Goal: Task Accomplishment & Management: Use online tool/utility

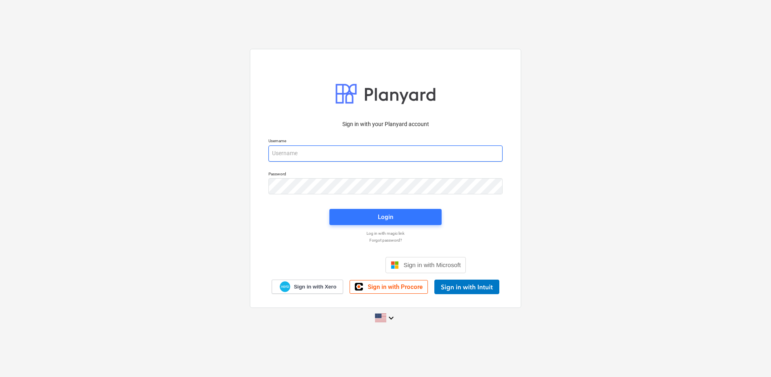
type input "[PERSON_NAME][EMAIL_ADDRESS][DOMAIN_NAME]"
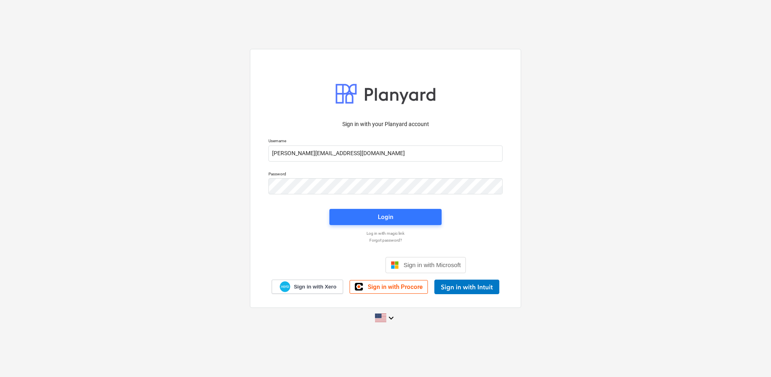
click at [371, 208] on div "Login" at bounding box center [386, 217] width 122 height 26
click at [369, 215] on span "Login" at bounding box center [385, 217] width 93 height 10
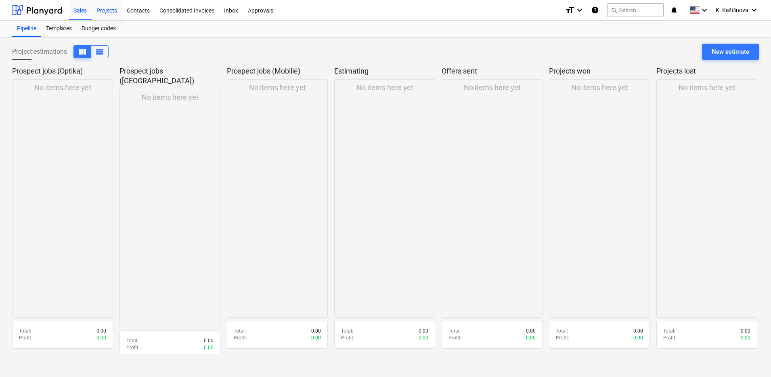
click at [111, 7] on div "Projects" at bounding box center [107, 10] width 30 height 21
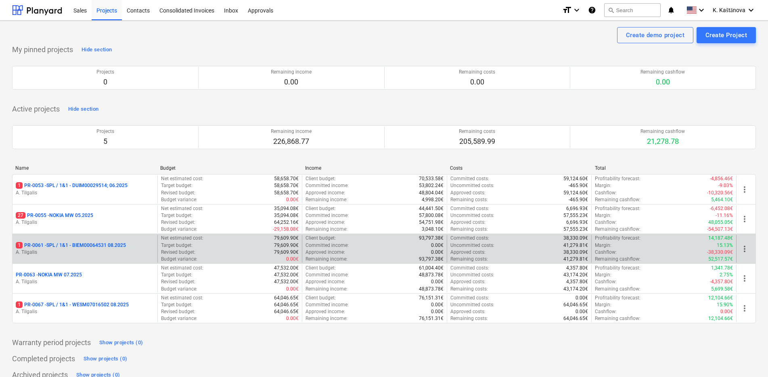
click at [119, 251] on p "A. Tilgalis" at bounding box center [85, 252] width 138 height 7
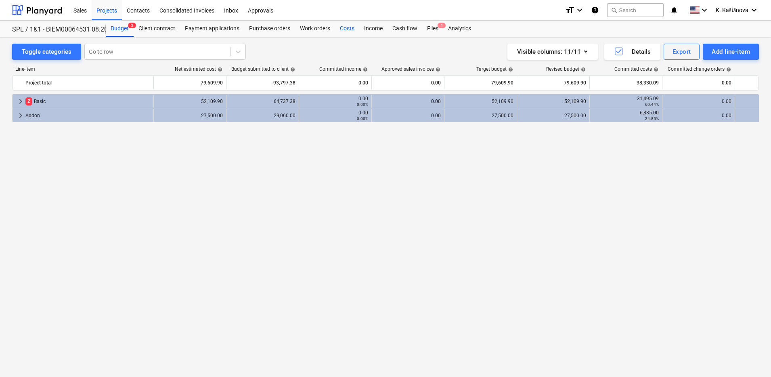
click at [346, 28] on div "Costs" at bounding box center [347, 29] width 24 height 16
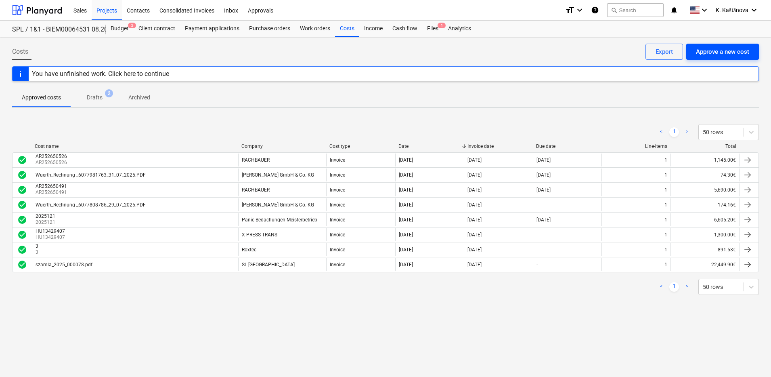
click at [731, 44] on button "Approve a new cost" at bounding box center [722, 52] width 73 height 16
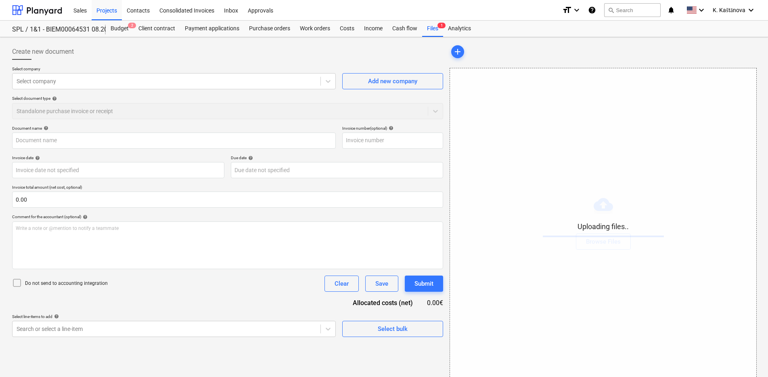
type input "Rechnung R250805.pdf"
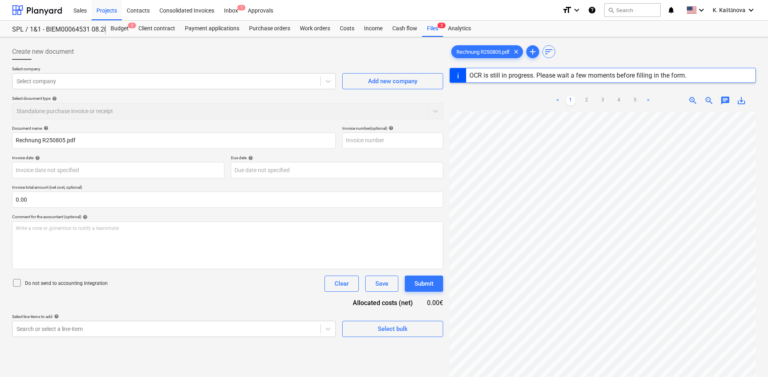
type input "[DATE]"
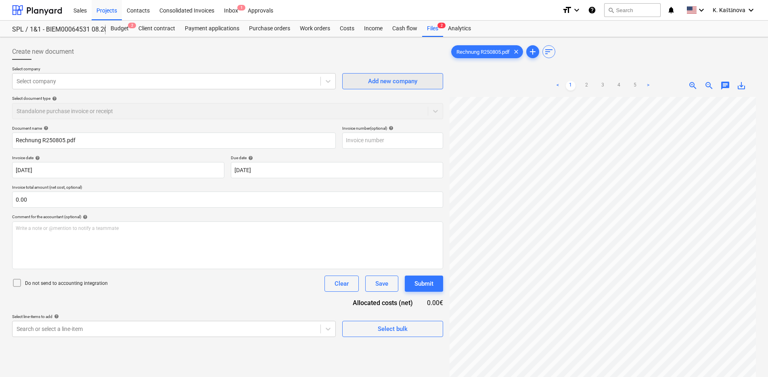
click at [372, 83] on div "Add new company" at bounding box center [392, 81] width 49 height 10
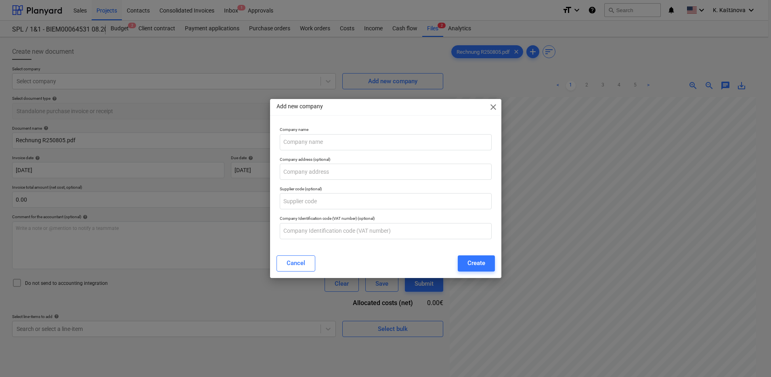
drag, startPoint x: 358, startPoint y: 108, endPoint x: 339, endPoint y: 108, distance: 19.4
click at [339, 108] on div "Add new company close" at bounding box center [385, 107] width 231 height 16
click at [294, 132] on p "Company name" at bounding box center [386, 130] width 212 height 7
click at [497, 101] on div "Add new company close" at bounding box center [385, 107] width 231 height 16
drag, startPoint x: 493, startPoint y: 105, endPoint x: 306, endPoint y: 91, distance: 188.2
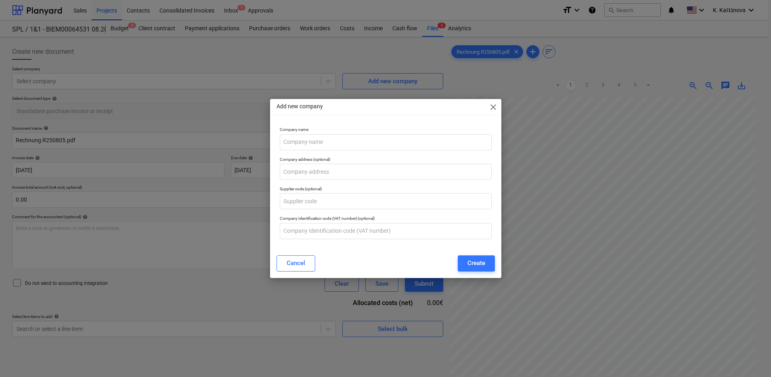
click at [493, 105] on span "close" at bounding box center [494, 107] width 10 height 10
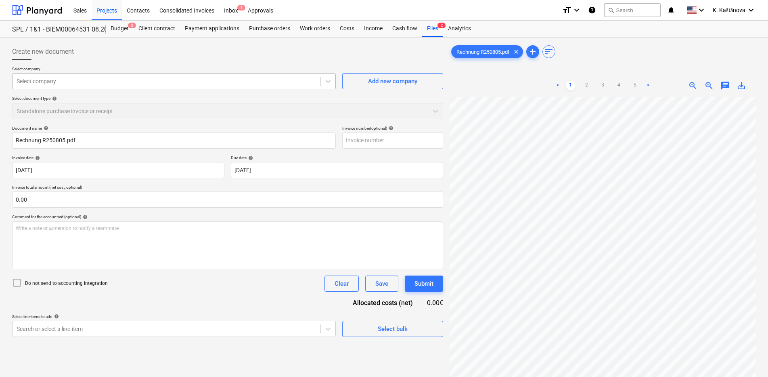
click at [138, 80] on div at bounding box center [167, 81] width 300 height 8
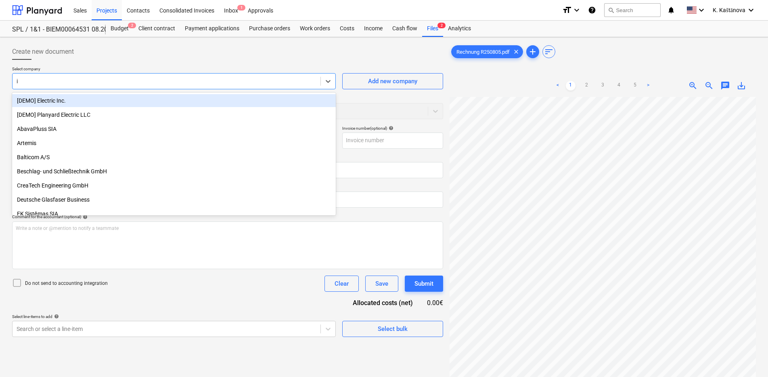
type input "it"
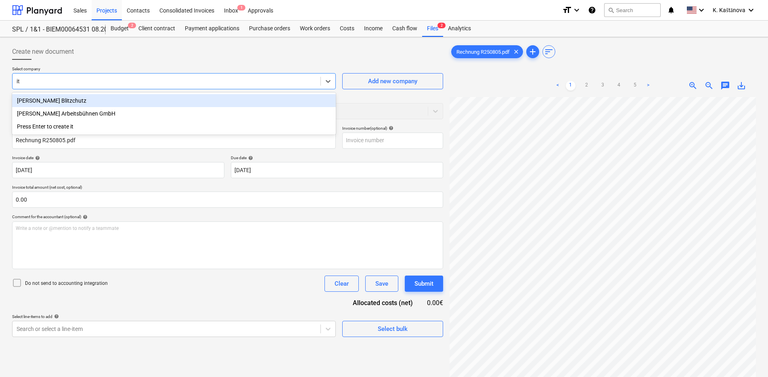
click at [91, 103] on div "[PERSON_NAME] Blitzchutz" at bounding box center [174, 100] width 324 height 13
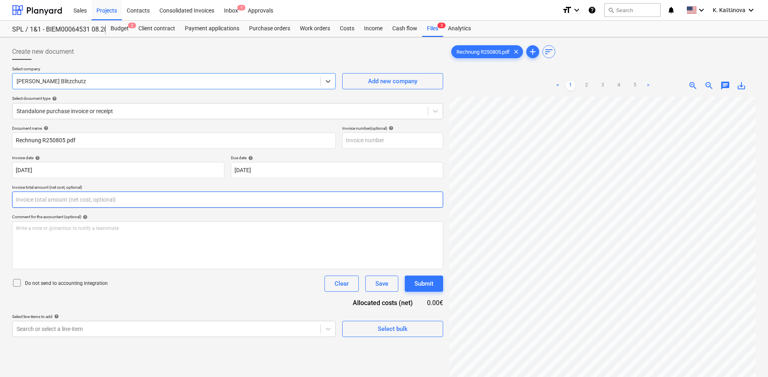
click at [77, 198] on input "text" at bounding box center [227, 199] width 431 height 16
type input "0.00"
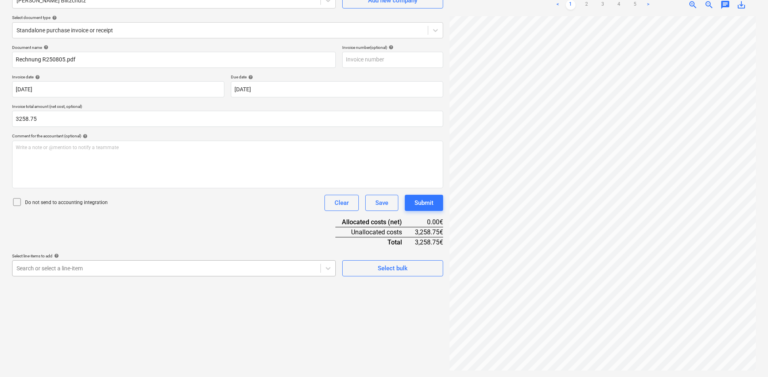
type input "3,258.75"
click at [250, 270] on body "Sales Projects Contacts Consolidated Invoices Inbox 1 Approvals format_size key…" at bounding box center [384, 107] width 768 height 377
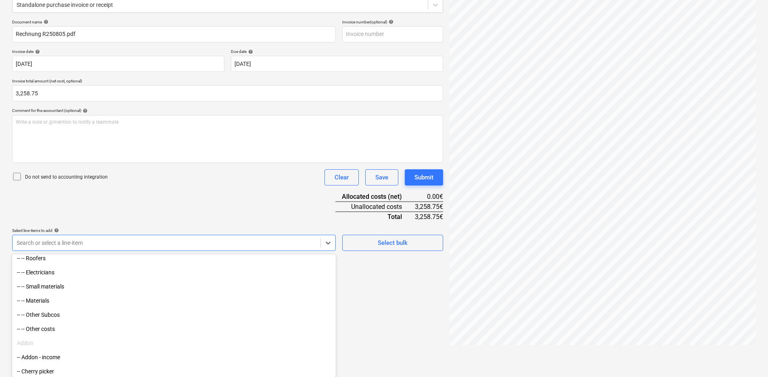
scroll to position [260, 0]
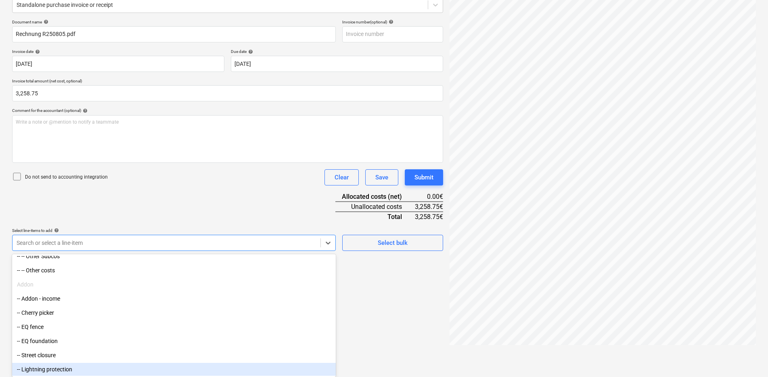
click at [60, 369] on div "-- Lightning protection" at bounding box center [174, 369] width 324 height 13
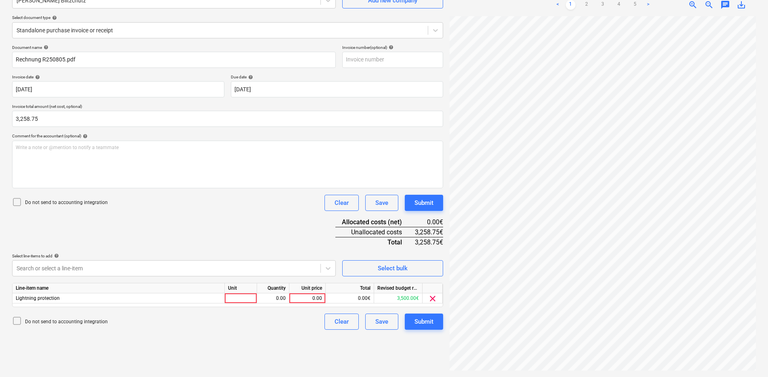
scroll to position [81, 0]
click at [397, 296] on html "Sales Projects Contacts Consolidated Invoices Inbox 1 Approvals format_size key…" at bounding box center [384, 107] width 768 height 377
click at [237, 299] on div at bounding box center [241, 298] width 32 height 10
type input "Objekts"
type input "3258.75"
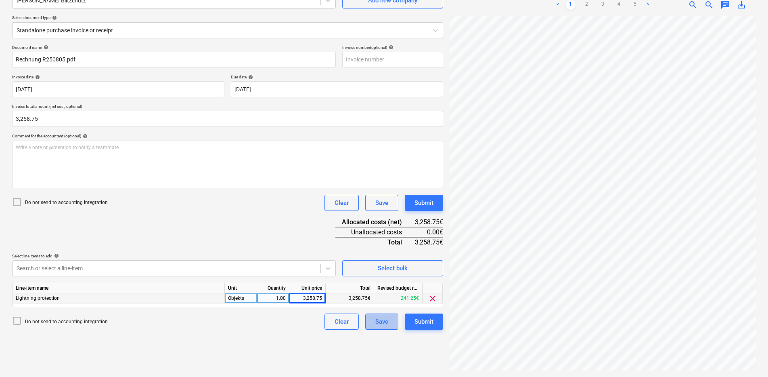
click at [380, 322] on div "Save" at bounding box center [381, 321] width 13 height 10
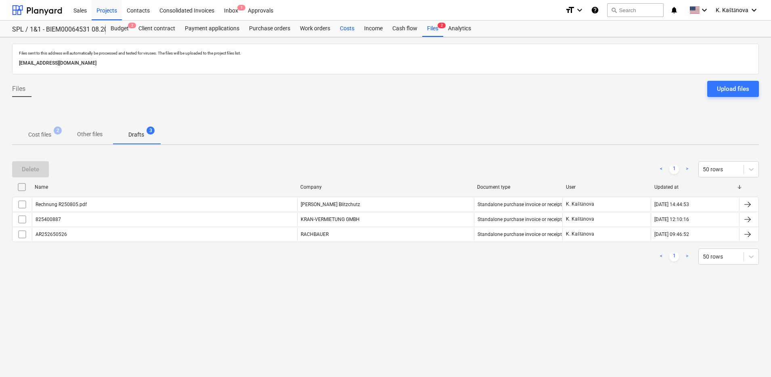
click at [348, 28] on div "Costs" at bounding box center [347, 29] width 24 height 16
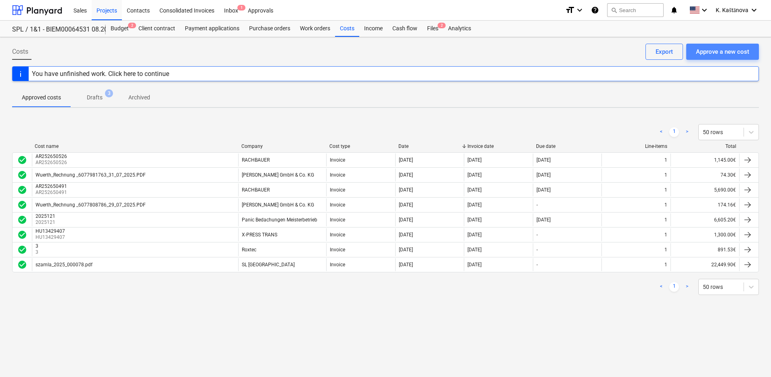
click at [714, 45] on button "Approve a new cost" at bounding box center [722, 52] width 73 height 16
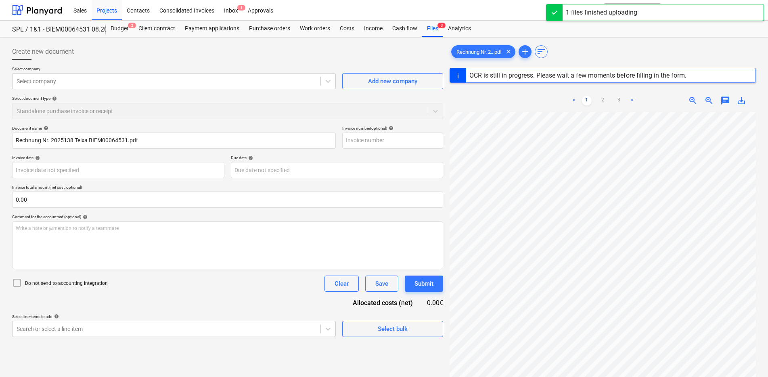
type input "2025138"
type input "[DATE]"
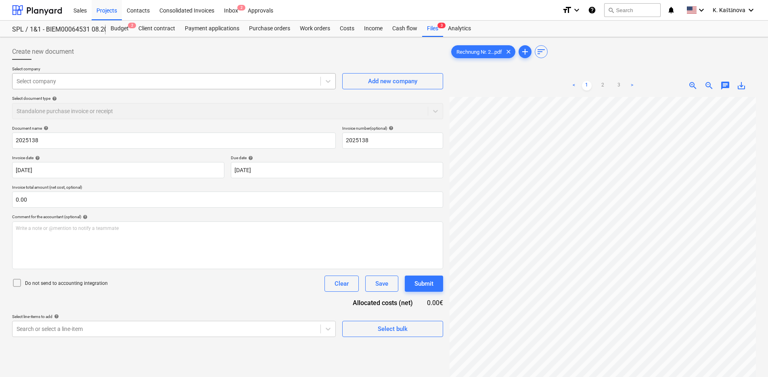
click at [46, 77] on div at bounding box center [167, 81] width 300 height 8
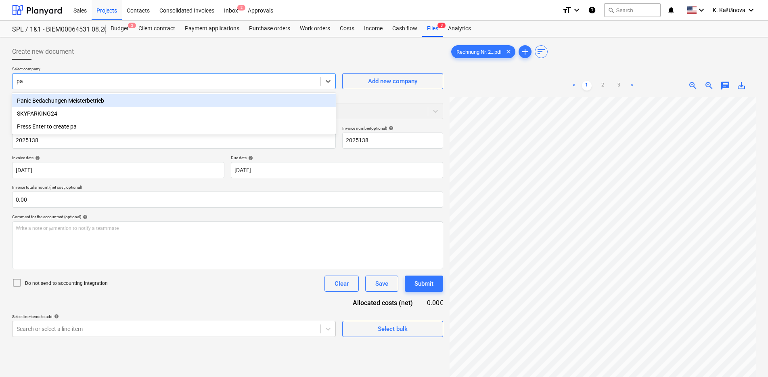
type input "pan"
click at [49, 101] on div "Panic Bedachungen Meisterbetrieb" at bounding box center [174, 100] width 324 height 13
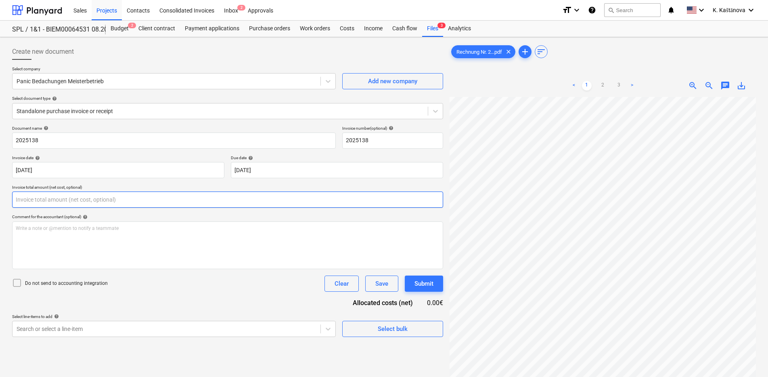
click at [43, 201] on input "text" at bounding box center [227, 199] width 431 height 16
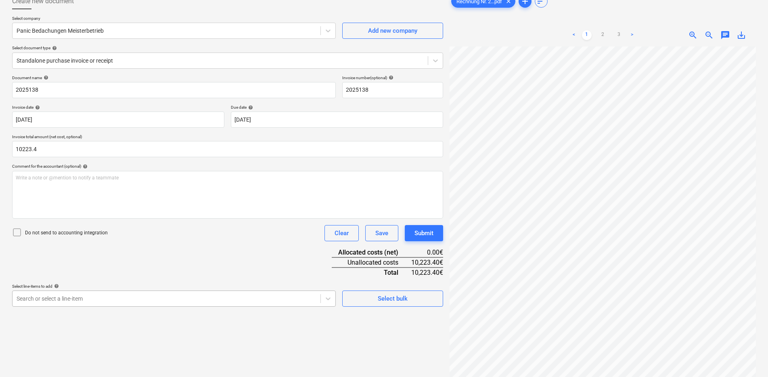
type input "10,223.40"
click at [142, 296] on body "Sales Projects Contacts Consolidated Invoices Inbox 2 Approvals format_size key…" at bounding box center [384, 138] width 768 height 377
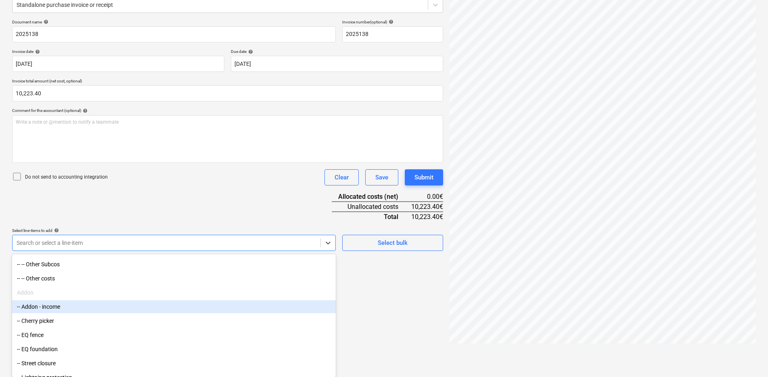
scroll to position [260, 0]
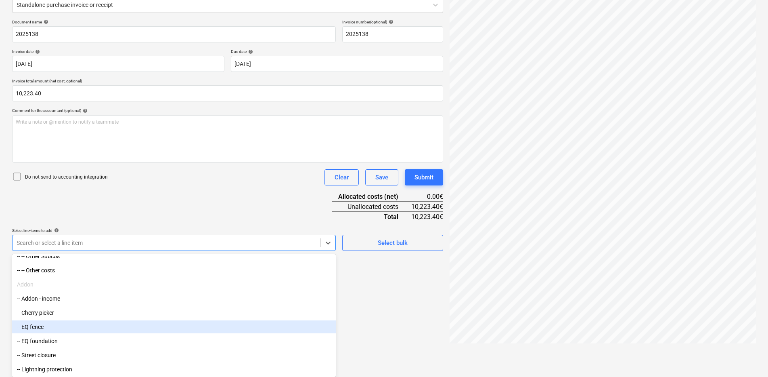
click at [430, 309] on div "Create new document Select company Panic Bedachungen Meisterbetrieb Add new com…" at bounding box center [228, 141] width 438 height 414
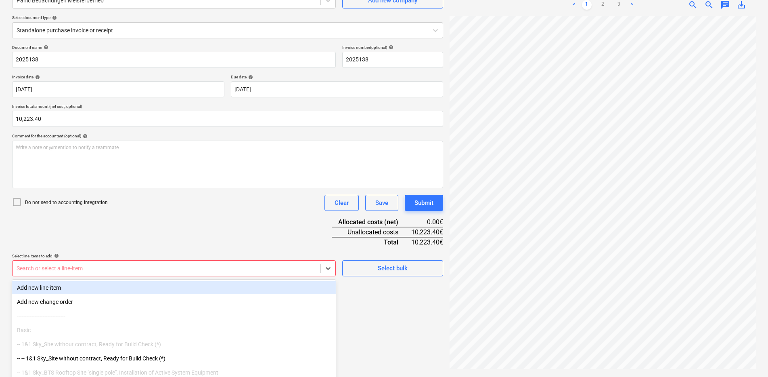
scroll to position [106, 0]
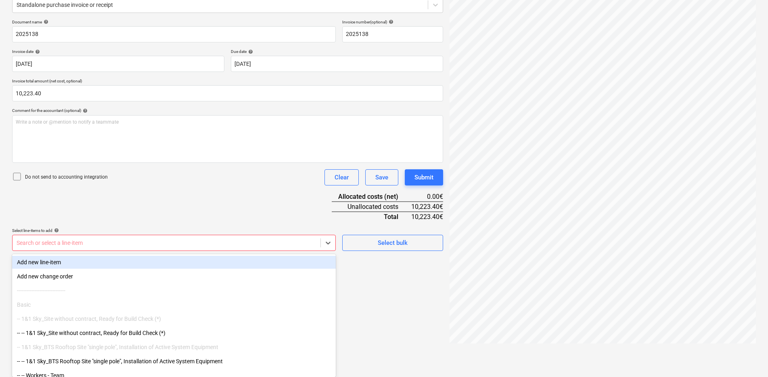
click at [279, 265] on body "Sales Projects Contacts Consolidated Invoices Inbox 2 Approvals format_size key…" at bounding box center [384, 82] width 768 height 377
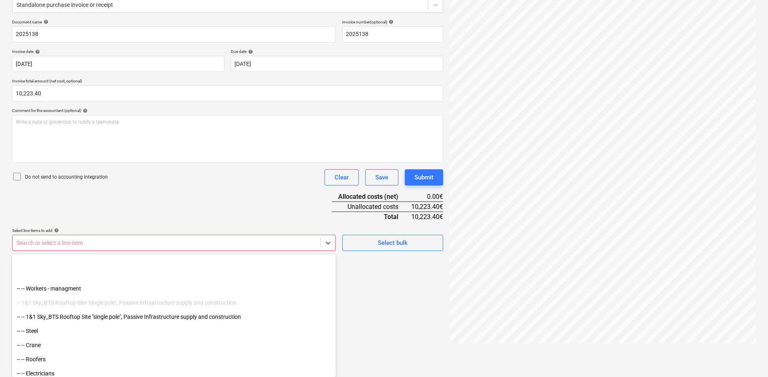
scroll to position [151, 0]
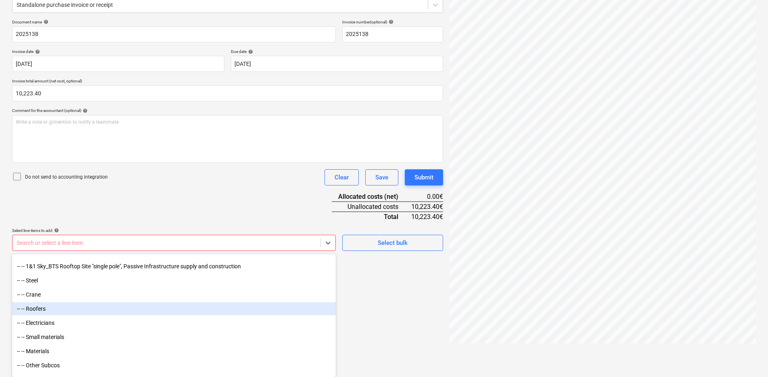
click at [171, 310] on div "-- -- Roofers" at bounding box center [174, 308] width 324 height 13
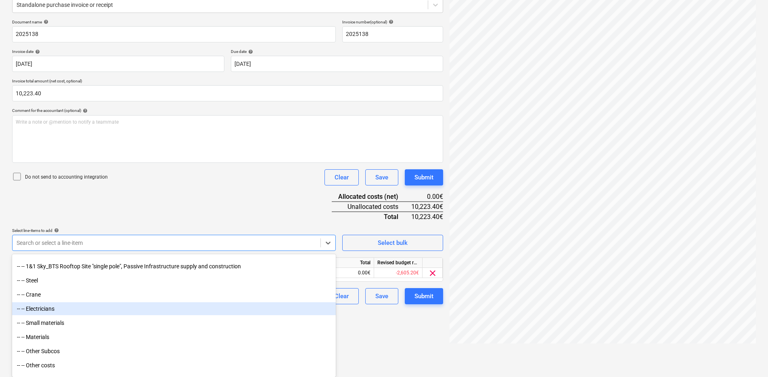
click at [459, 347] on div "Rechnung Nr. 2...pdf clear add sort < 1 2 3 > zoom_in zoom_out chat 0 save_alt" at bounding box center [603, 141] width 313 height 414
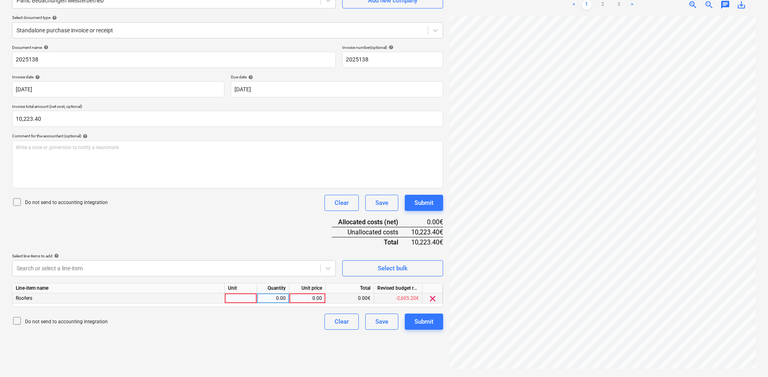
click at [248, 296] on div at bounding box center [241, 298] width 32 height 10
type input "Objekts"
type input "10223.4"
click at [389, 202] on button "Save" at bounding box center [381, 203] width 33 height 16
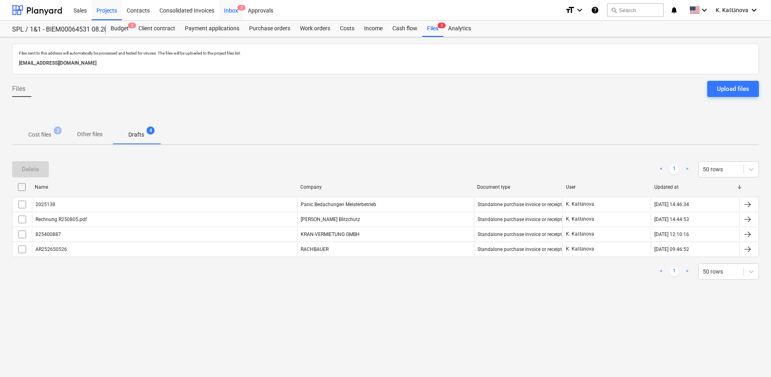
click at [233, 8] on div "Inbox 2" at bounding box center [231, 10] width 24 height 21
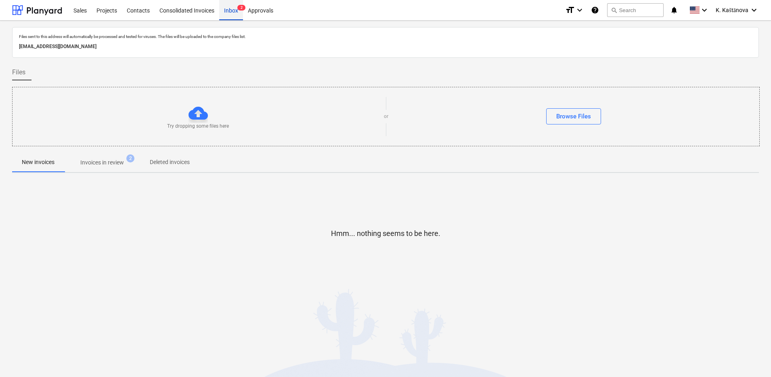
click at [233, 13] on div "Inbox 2" at bounding box center [231, 10] width 24 height 21
